Goal: Task Accomplishment & Management: Manage account settings

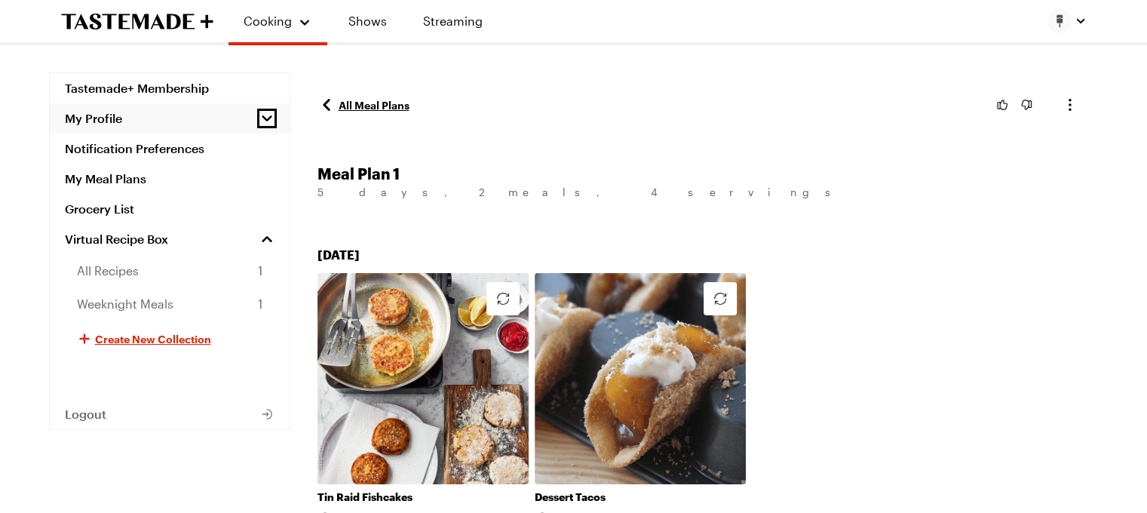
click at [265, 114] on icon "button" at bounding box center [266, 118] width 15 height 15
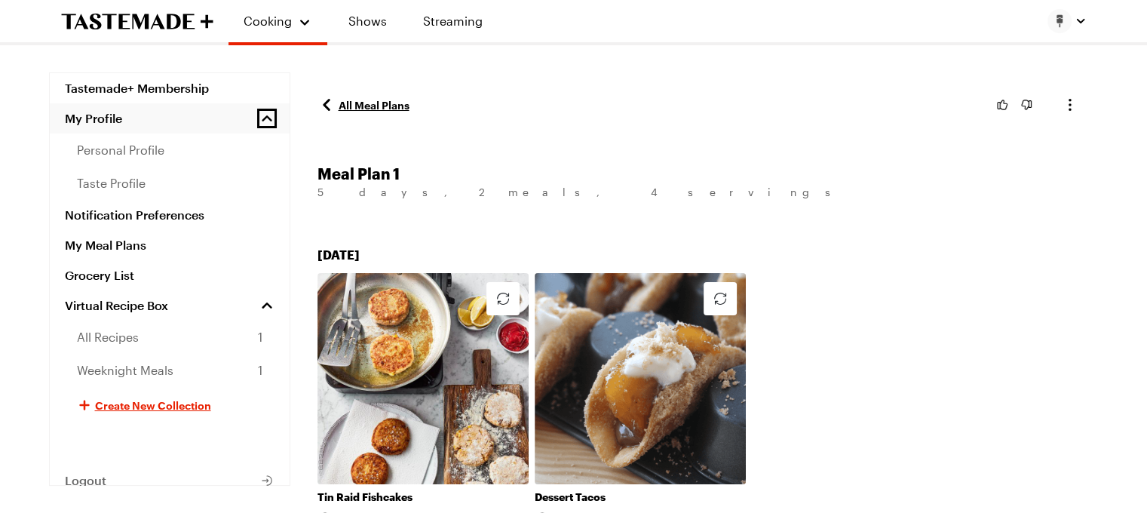
click at [265, 114] on icon "button" at bounding box center [266, 118] width 15 height 15
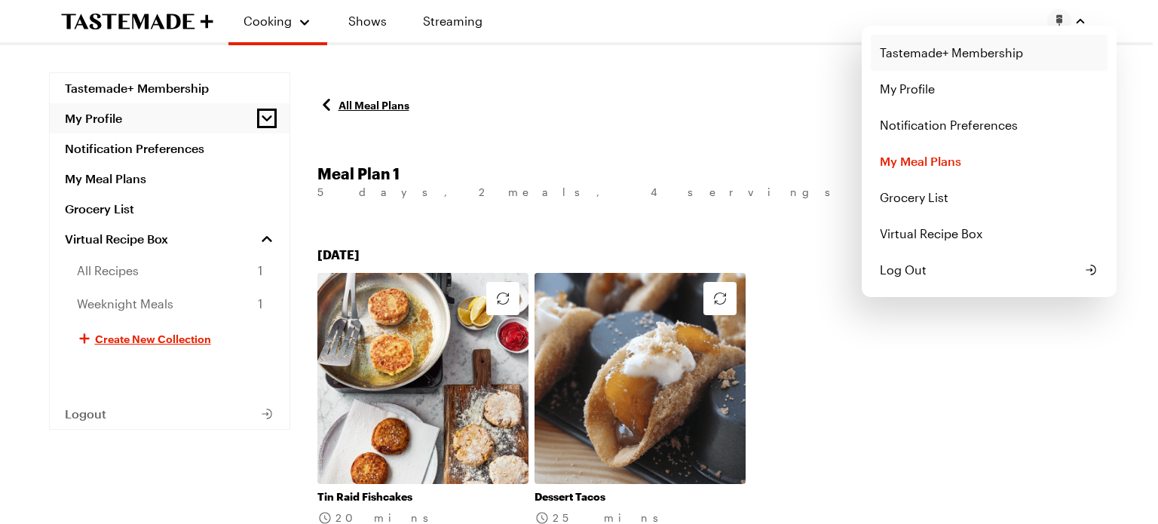
click at [965, 54] on link "Tastemade+ Membership" at bounding box center [989, 53] width 237 height 36
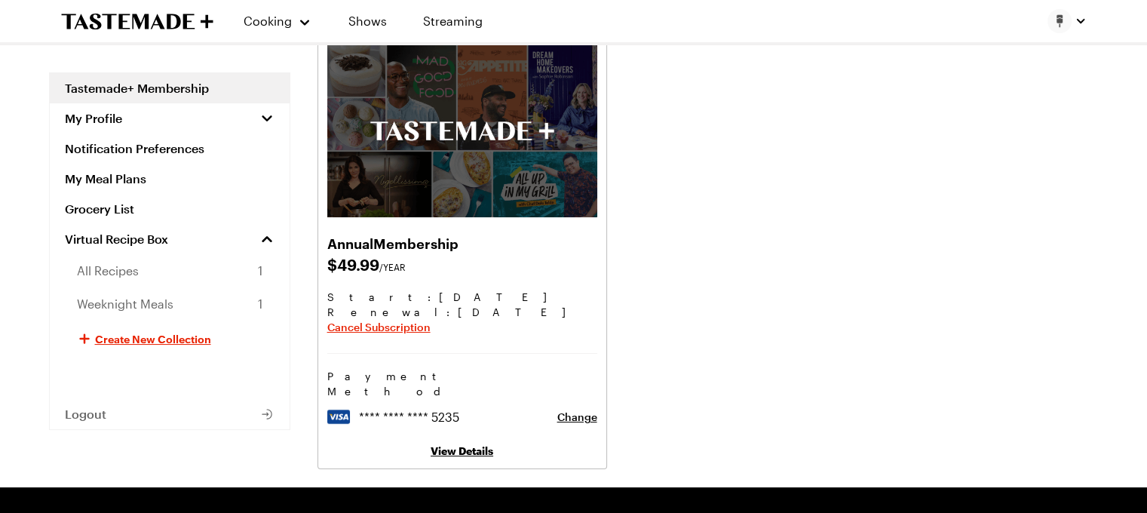
scroll to position [196, 0]
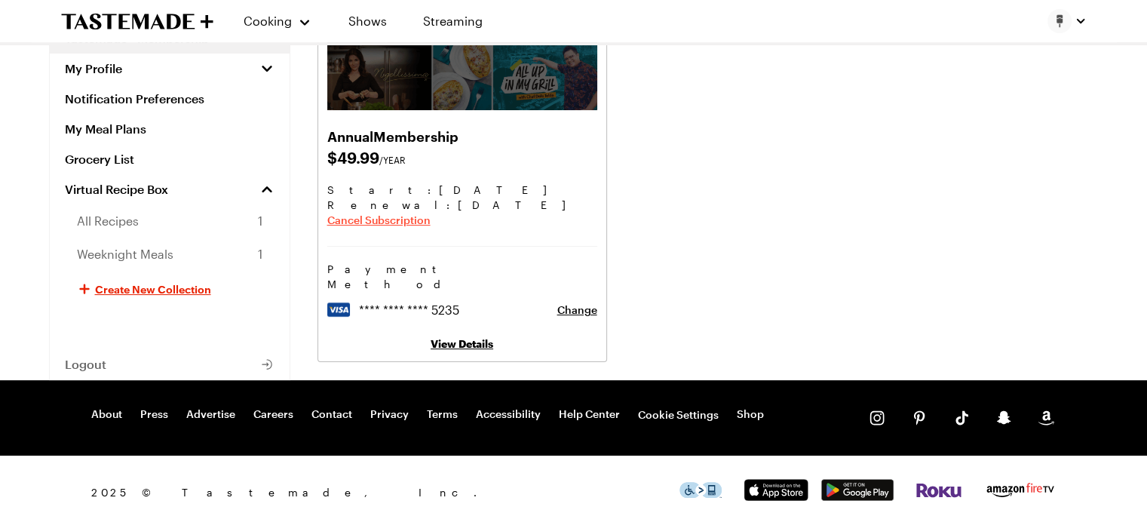
click at [377, 222] on span "Cancel Subscription" at bounding box center [378, 220] width 103 height 15
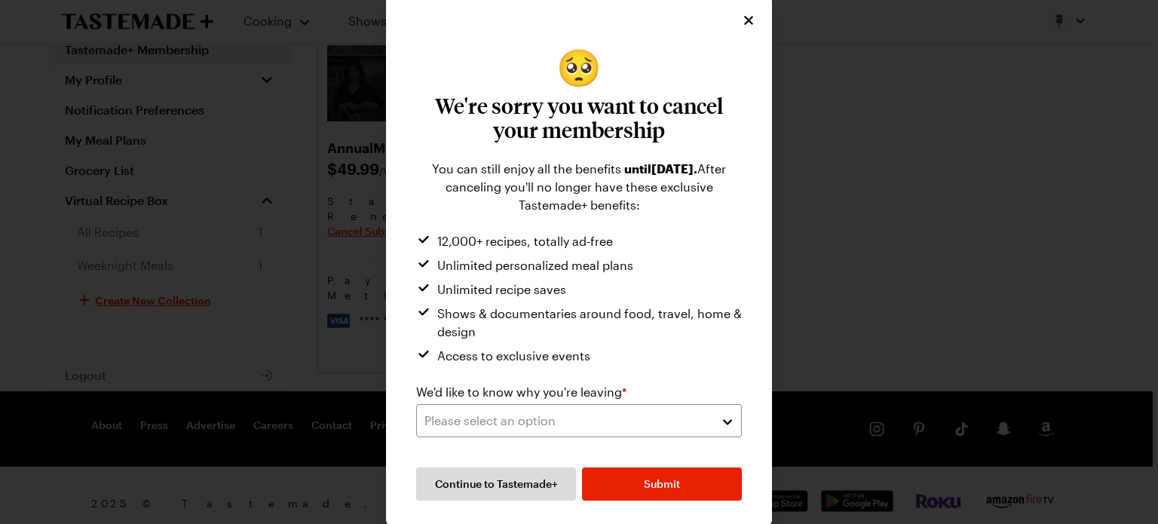
scroll to position [3, 0]
click at [721, 420] on button "Please select an option" at bounding box center [579, 420] width 326 height 33
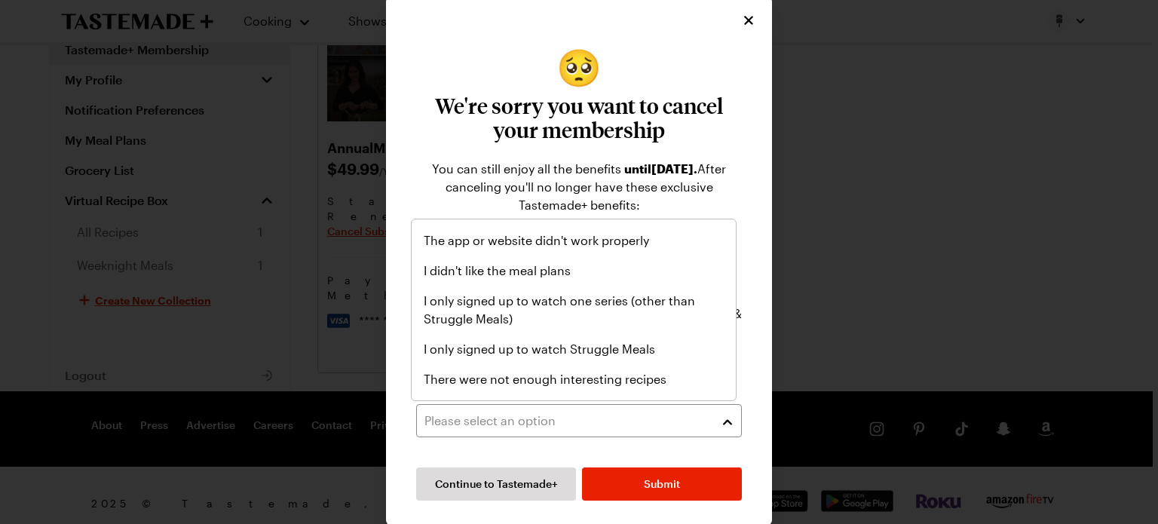
scroll to position [140, 0]
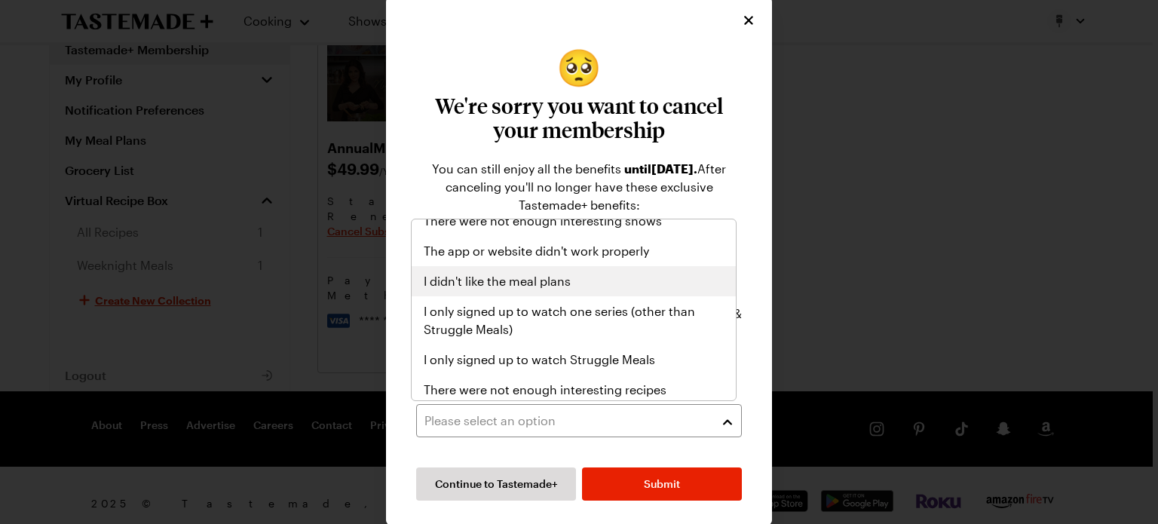
click at [547, 276] on span "I didn't like the meal plans" at bounding box center [497, 281] width 147 height 18
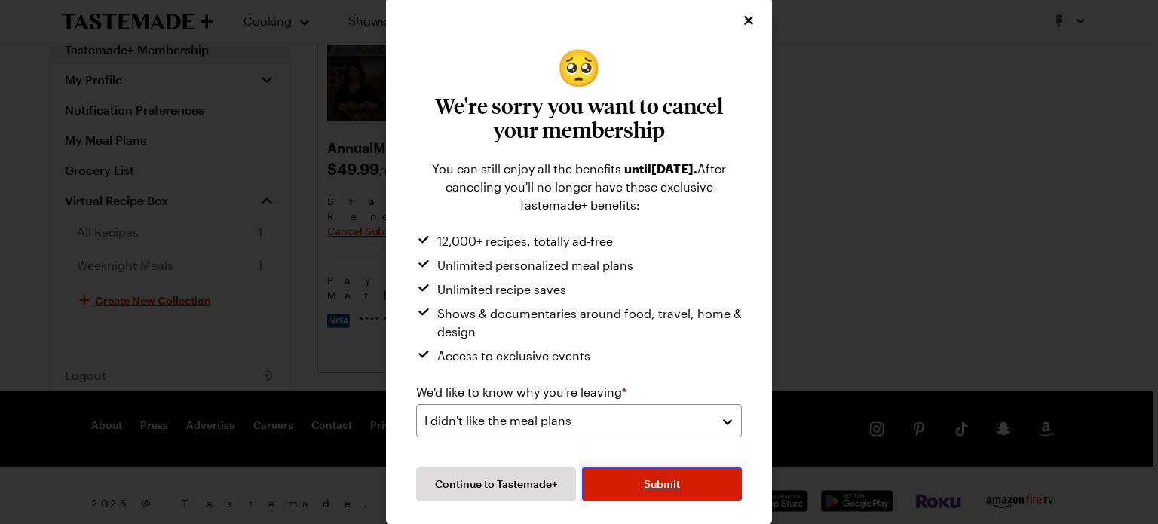
click at [662, 495] on button "Submit" at bounding box center [662, 483] width 160 height 33
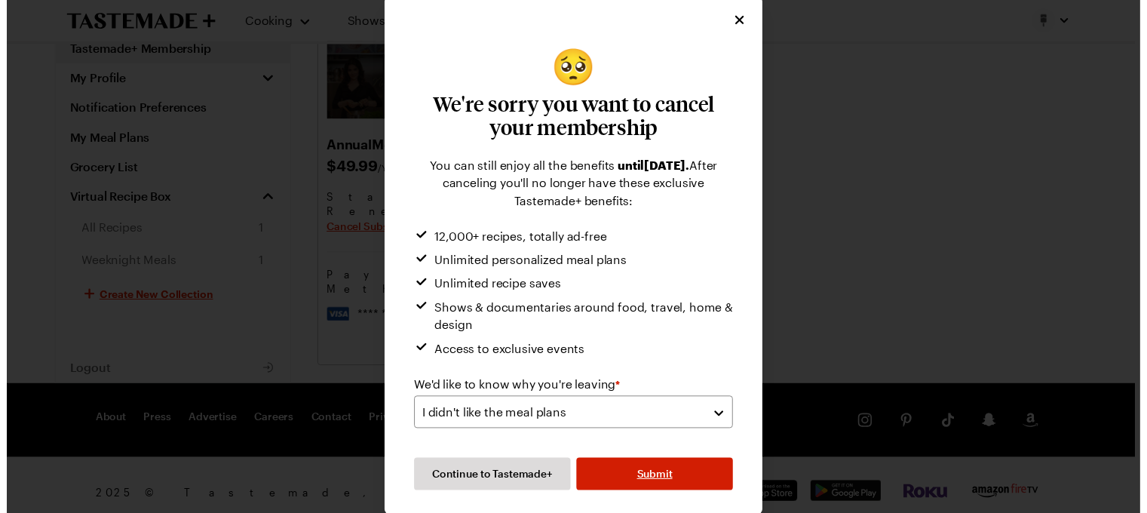
scroll to position [0, 0]
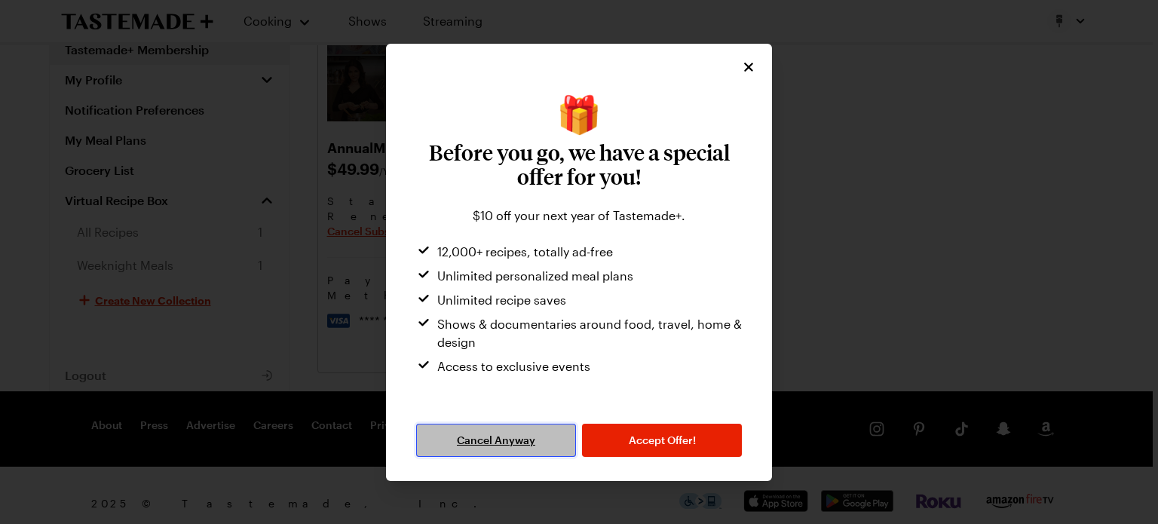
click at [485, 443] on span "Cancel Anyway" at bounding box center [496, 440] width 78 height 15
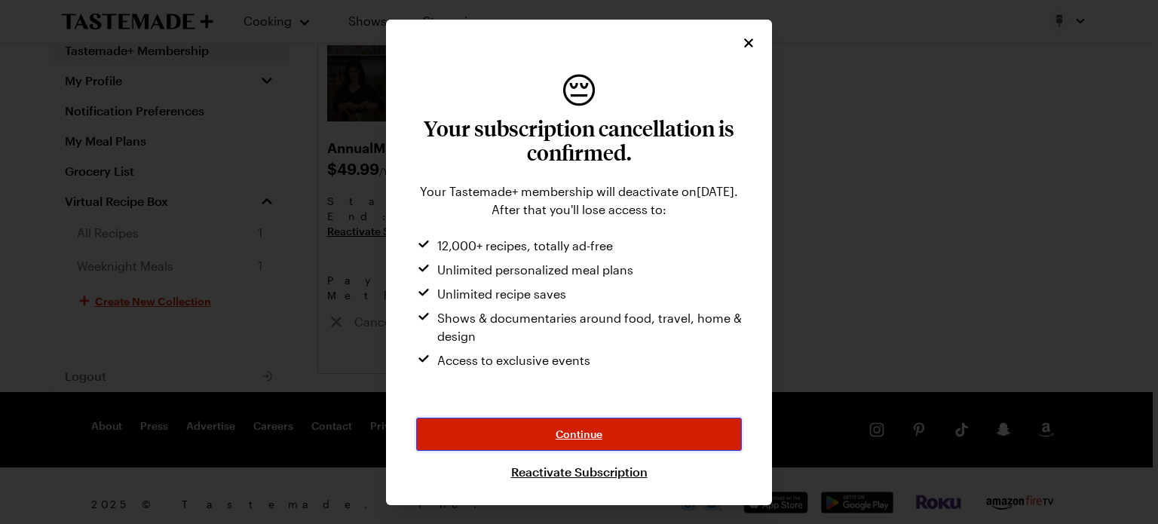
click at [579, 429] on span "Continue" at bounding box center [579, 434] width 47 height 15
